Goal: Information Seeking & Learning: Learn about a topic

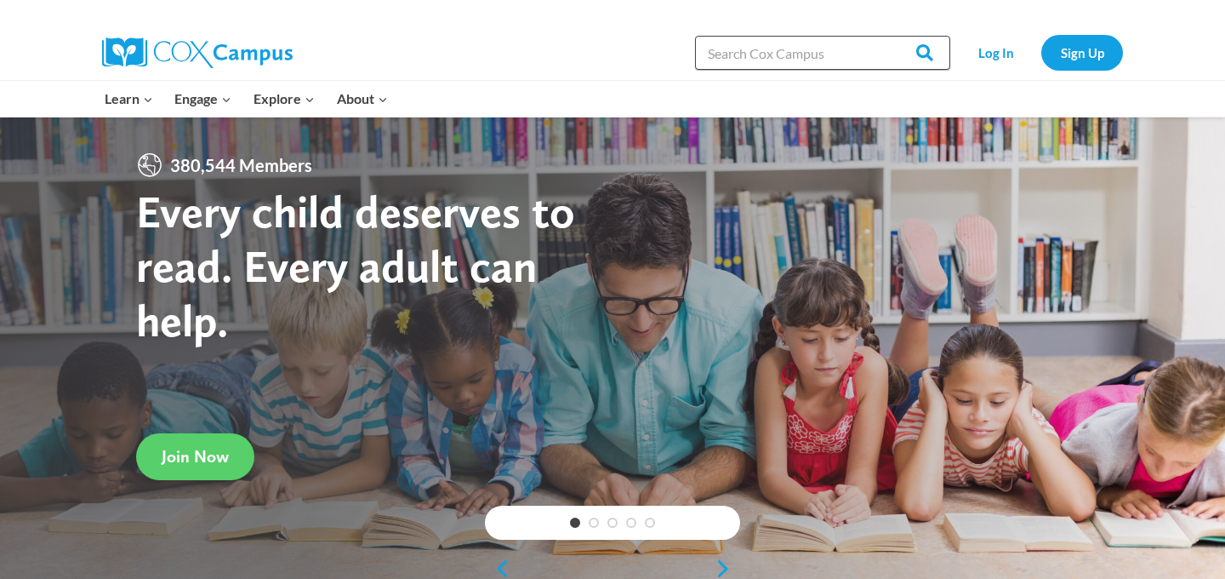
click at [803, 48] on input "Search in [URL][DOMAIN_NAME]" at bounding box center [822, 53] width 255 height 34
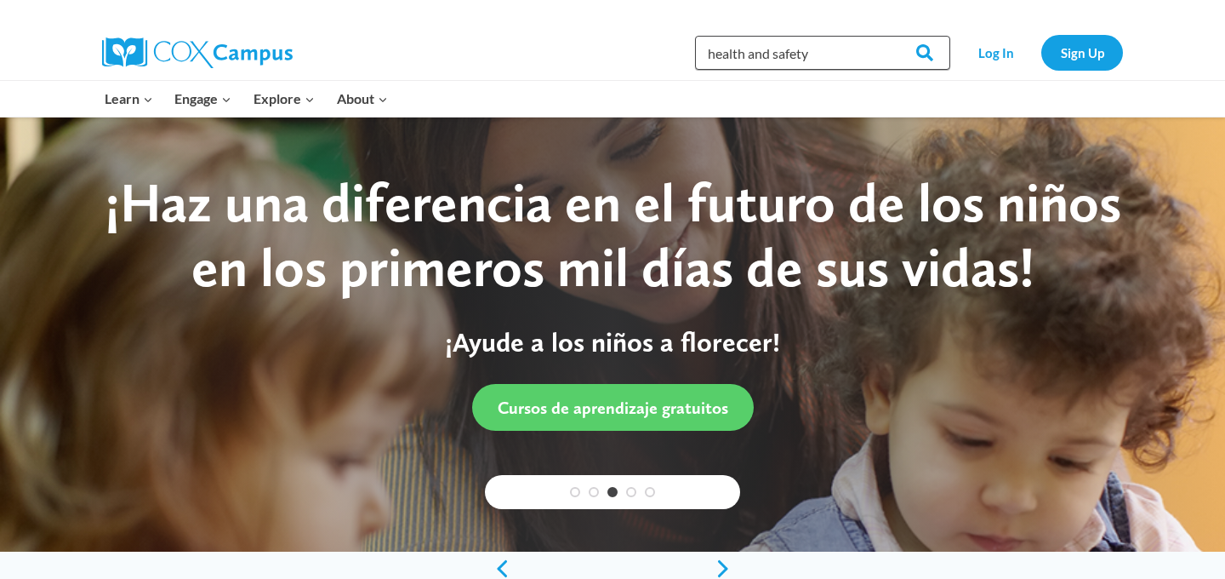
type input "health and safety"
click at [884, 36] on input "Search" at bounding box center [917, 53] width 66 height 34
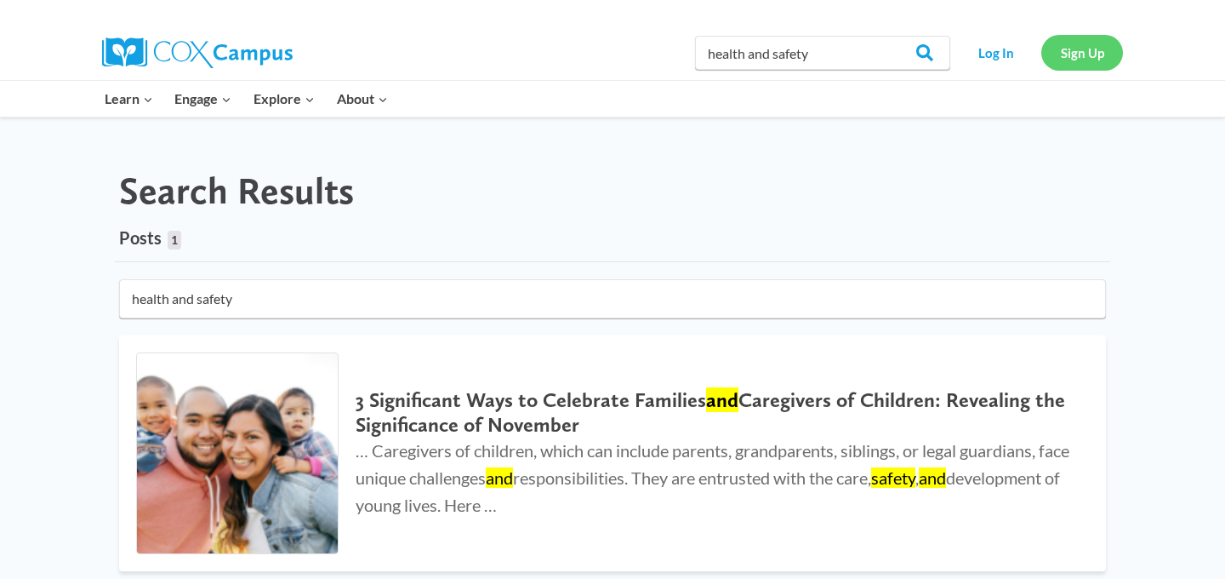
click at [1067, 47] on link "Sign Up" at bounding box center [1082, 52] width 82 height 35
